Goal: Task Accomplishment & Management: Use online tool/utility

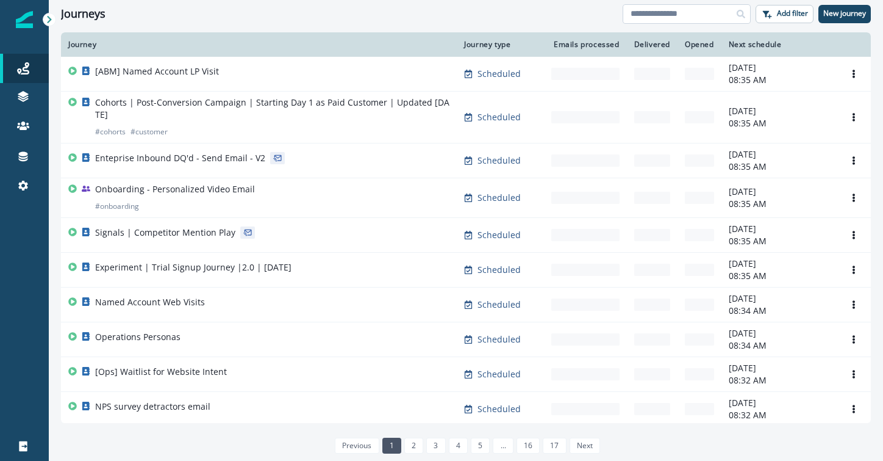
click at [661, 16] on input at bounding box center [687, 14] width 128 height 20
type input "******"
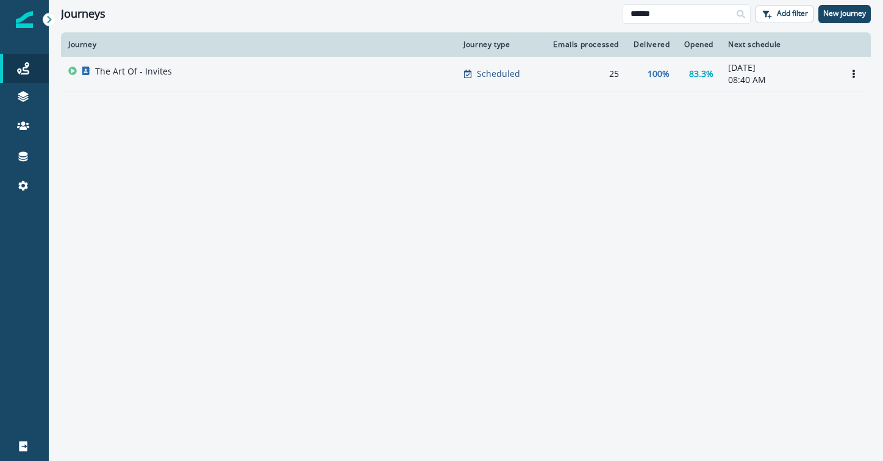
click at [348, 71] on div "The Art Of - Invites" at bounding box center [258, 73] width 381 height 17
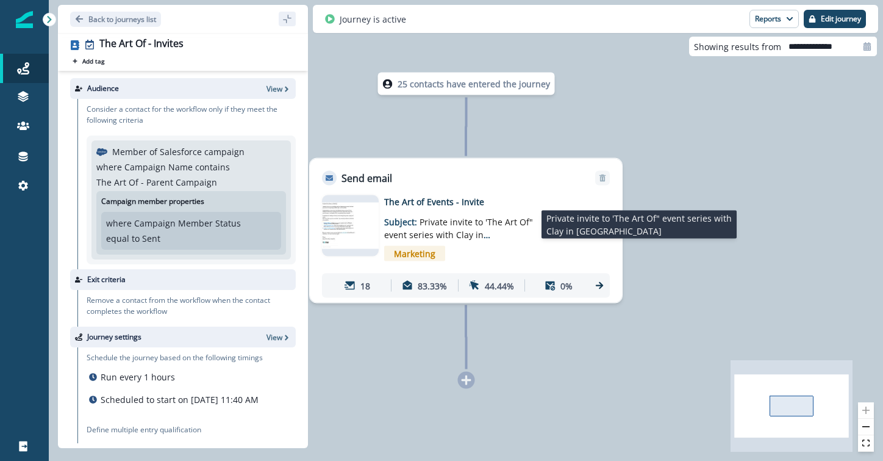
click at [426, 210] on p "Subject: Private invite to 'The Art Of" event series with [PERSON_NAME] in [GEO…" at bounding box center [460, 224] width 152 height 33
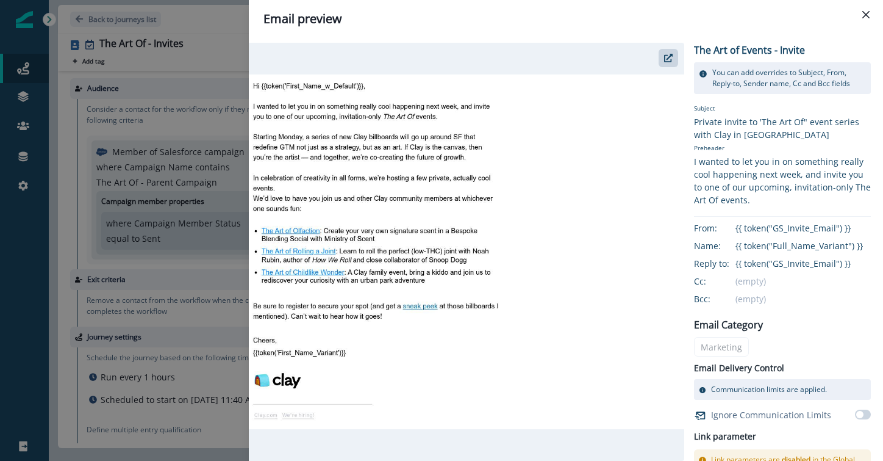
click at [597, 198] on img at bounding box center [467, 251] width 436 height 354
click at [859, 12] on button "Close" at bounding box center [866, 15] width 20 height 20
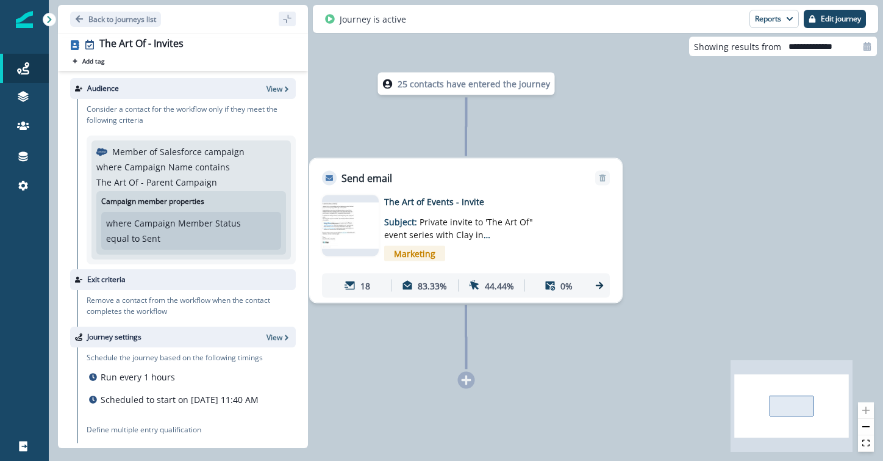
click at [252, 196] on div "Campaign member properties where Campaign Member Status equal to Sent Sent" at bounding box center [191, 222] width 190 height 63
click at [77, 20] on icon "Go back" at bounding box center [79, 18] width 7 height 7
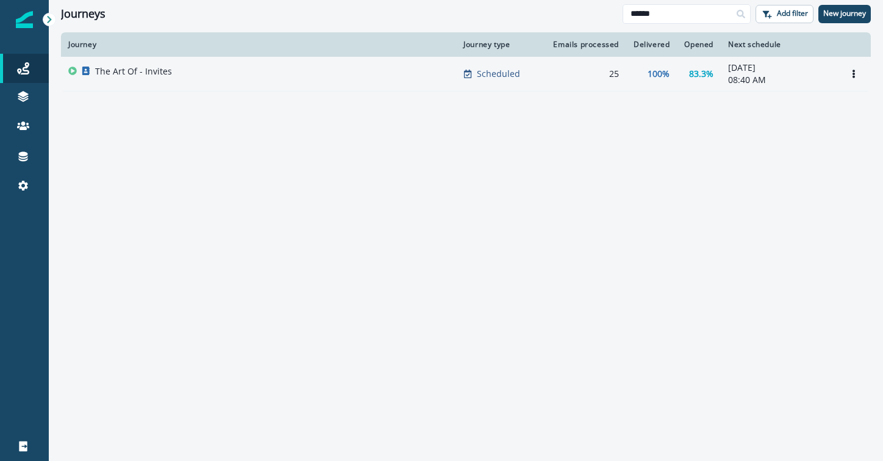
click at [182, 71] on div "The Art Of - Invites" at bounding box center [258, 73] width 381 height 17
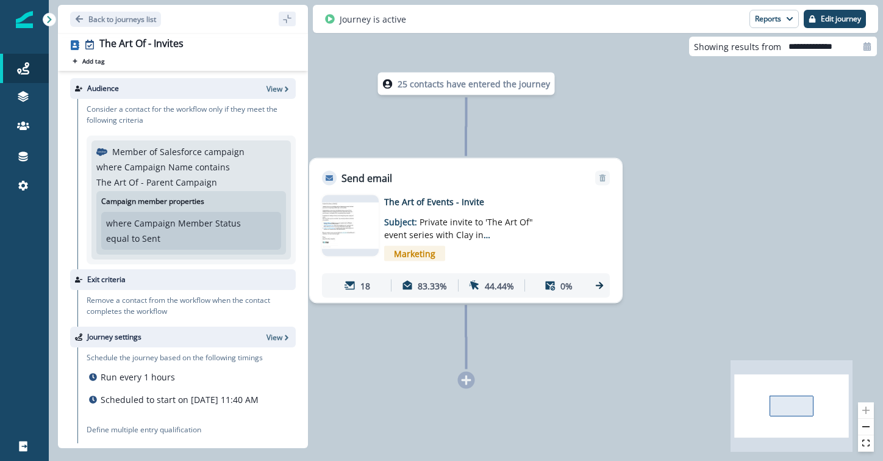
click at [371, 212] on img at bounding box center [350, 226] width 57 height 46
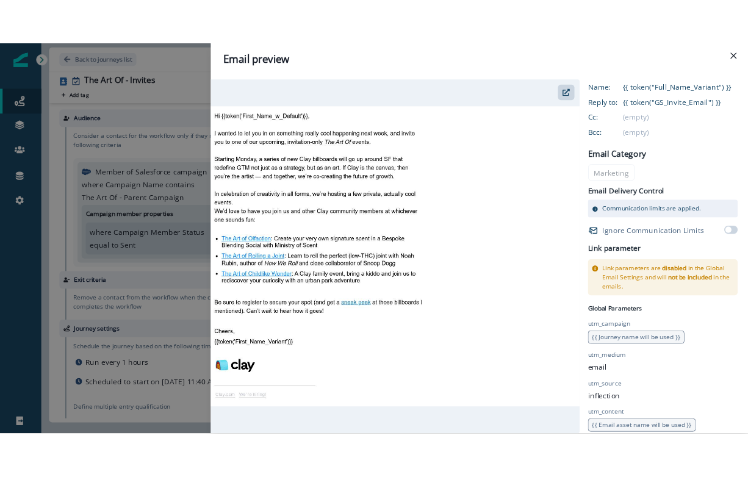
scroll to position [214, 0]
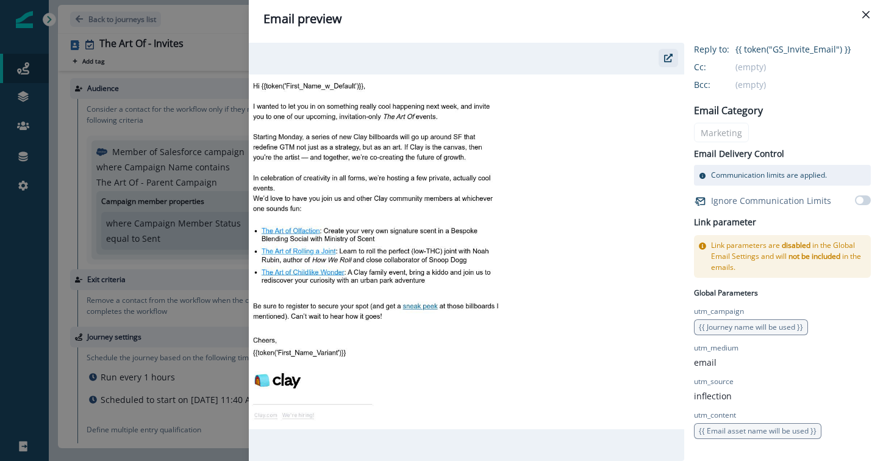
click at [666, 59] on icon "button" at bounding box center [668, 58] width 9 height 9
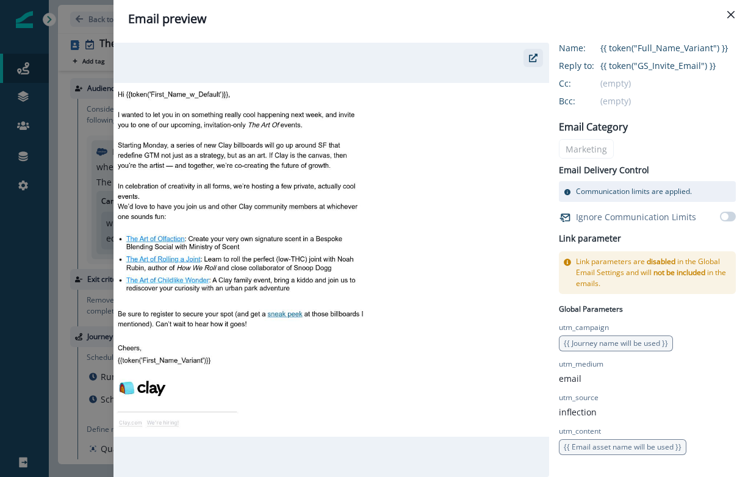
scroll to position [198, 0]
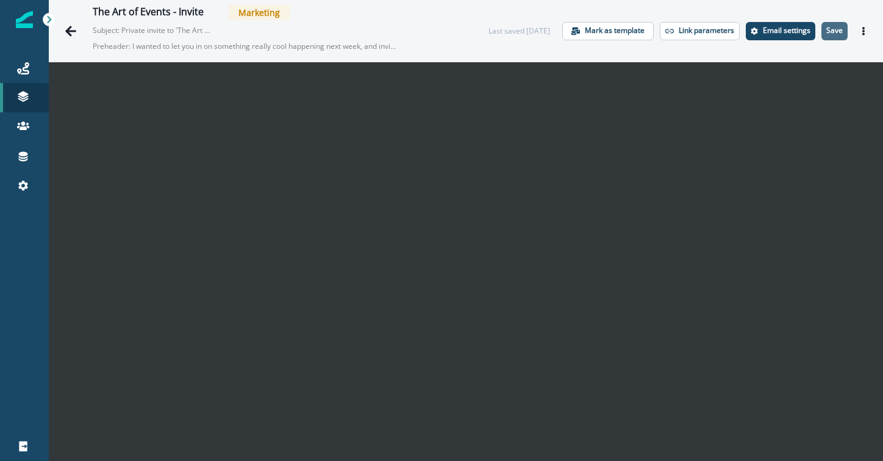
click at [830, 34] on p "Save" at bounding box center [835, 30] width 16 height 9
click at [60, 33] on button "Go back" at bounding box center [71, 31] width 24 height 24
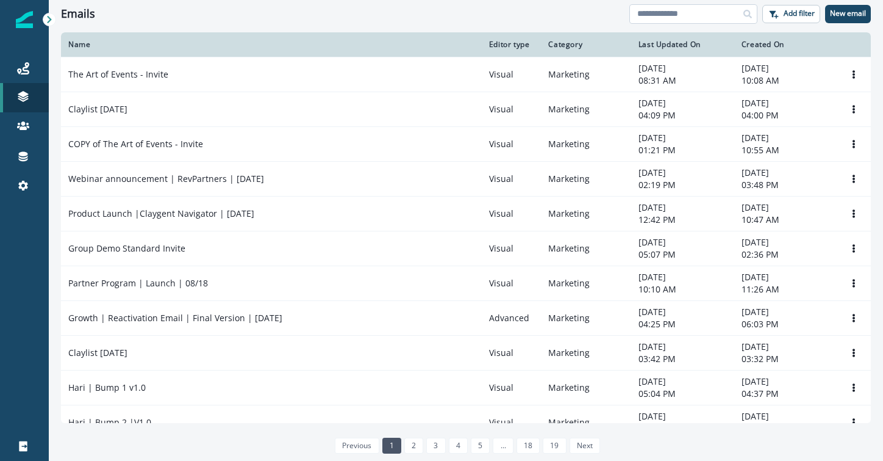
click at [731, 18] on input at bounding box center [694, 14] width 128 height 20
type input "**********"
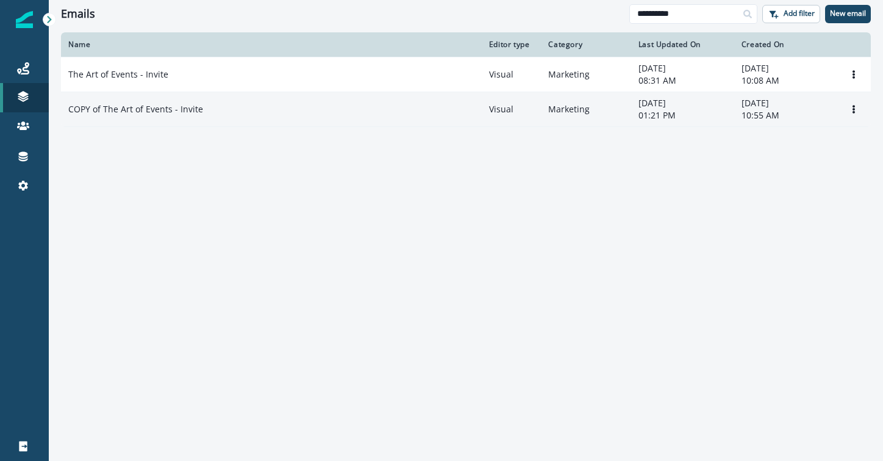
click at [413, 104] on div "COPY of The Art of Events - Invite" at bounding box center [271, 109] width 406 height 12
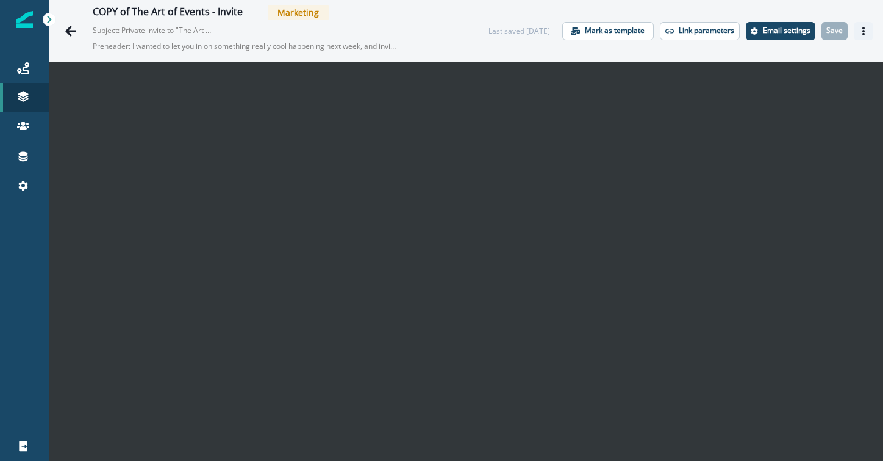
click at [857, 32] on button "Actions" at bounding box center [864, 31] width 20 height 18
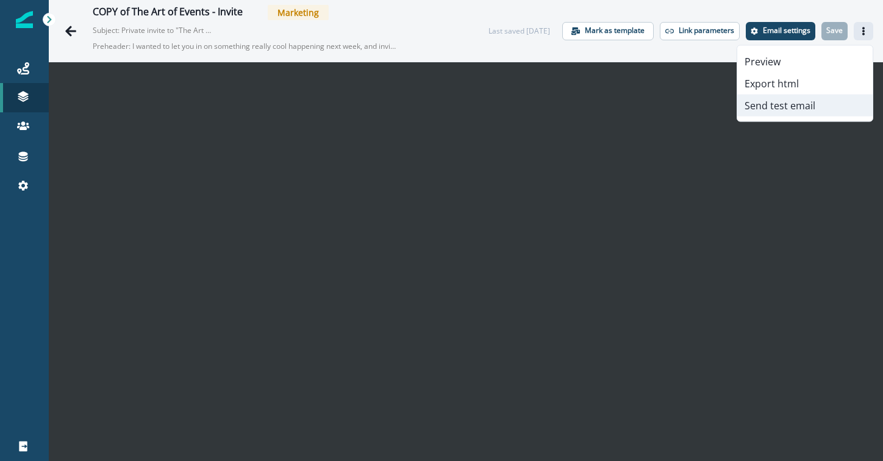
click at [819, 107] on button "Send test email" at bounding box center [804, 106] width 135 height 22
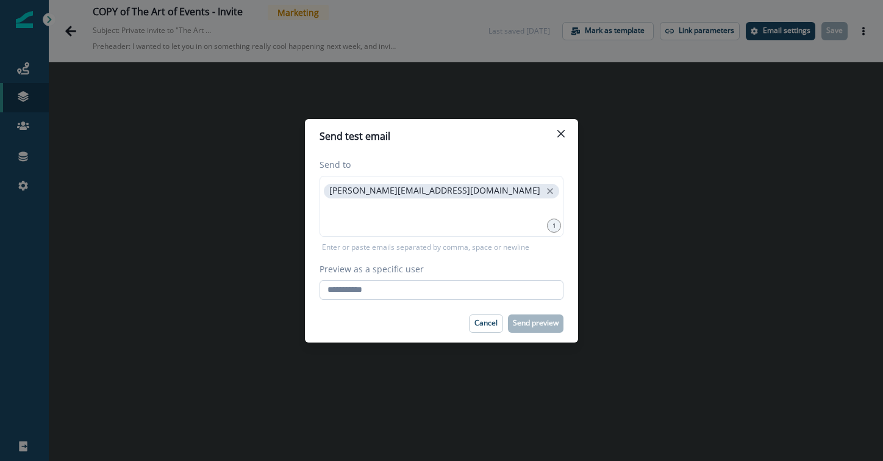
click at [475, 292] on input "Preview as a specific user" at bounding box center [442, 290] width 244 height 20
click at [476, 235] on div "jessica.jin@clay.com" at bounding box center [442, 206] width 244 height 61
click at [475, 287] on input "Preview as a specific user" at bounding box center [442, 290] width 244 height 20
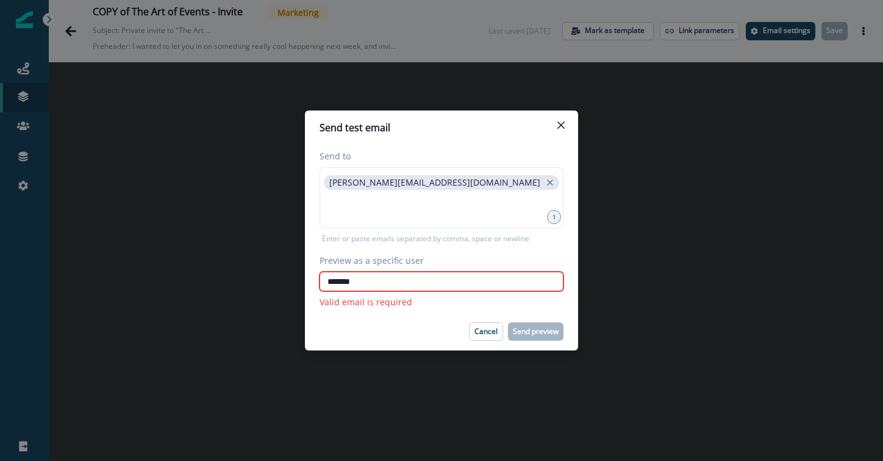
click at [386, 280] on input "*******" at bounding box center [442, 281] width 244 height 20
paste input "**********"
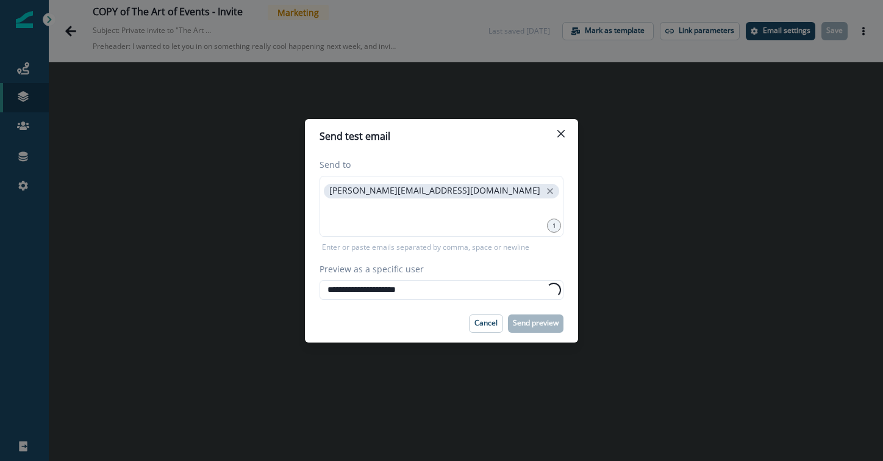
type input "**********"
click at [452, 309] on footer "Cancel Send preview" at bounding box center [441, 323] width 273 height 38
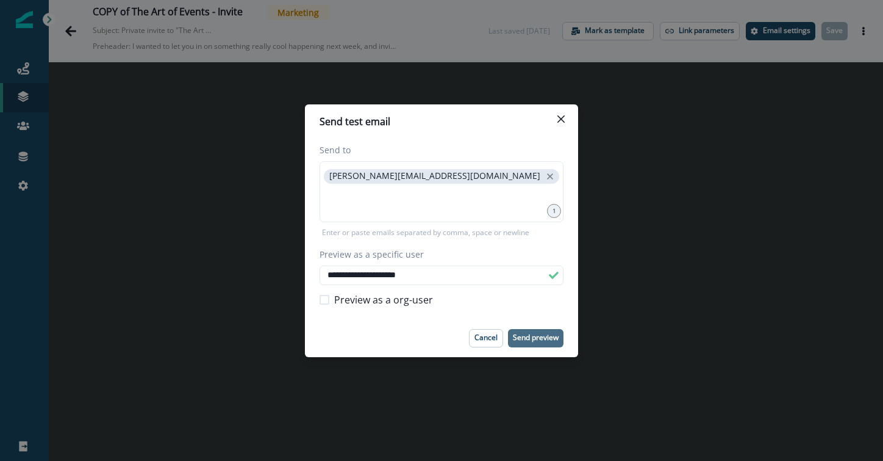
click at [554, 339] on p "Send preview" at bounding box center [536, 337] width 46 height 9
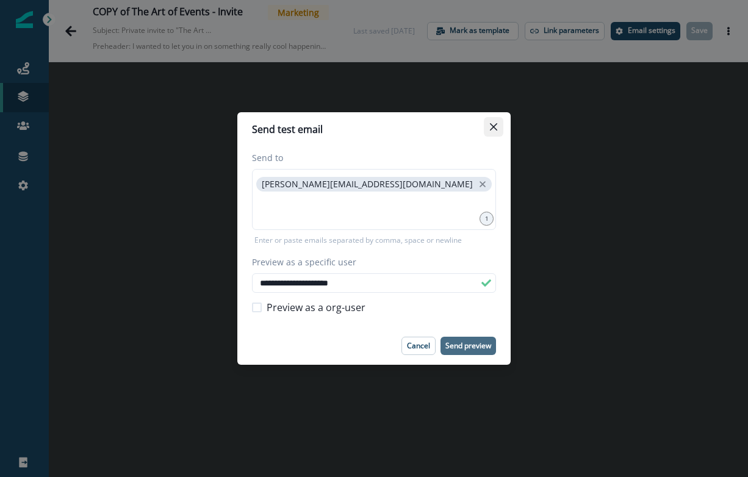
click at [496, 123] on icon "Close" at bounding box center [493, 126] width 7 height 7
